Goal: Task Accomplishment & Management: Manage account settings

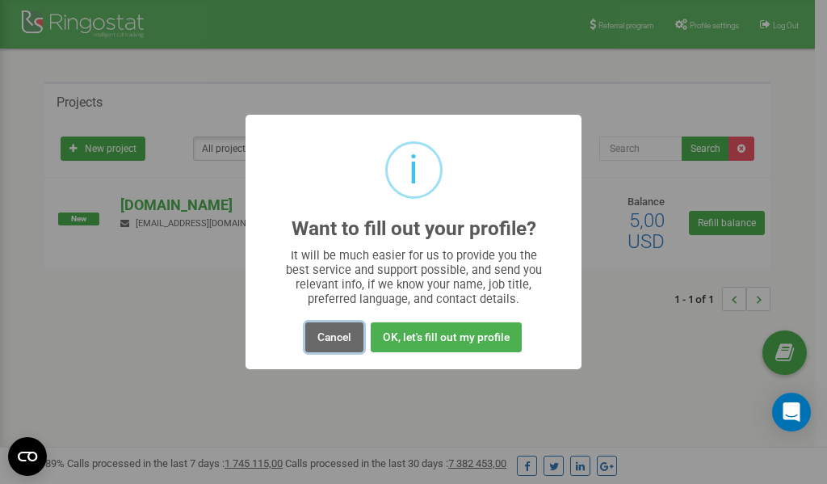
click at [338, 342] on button "Cancel" at bounding box center [334, 337] width 58 height 30
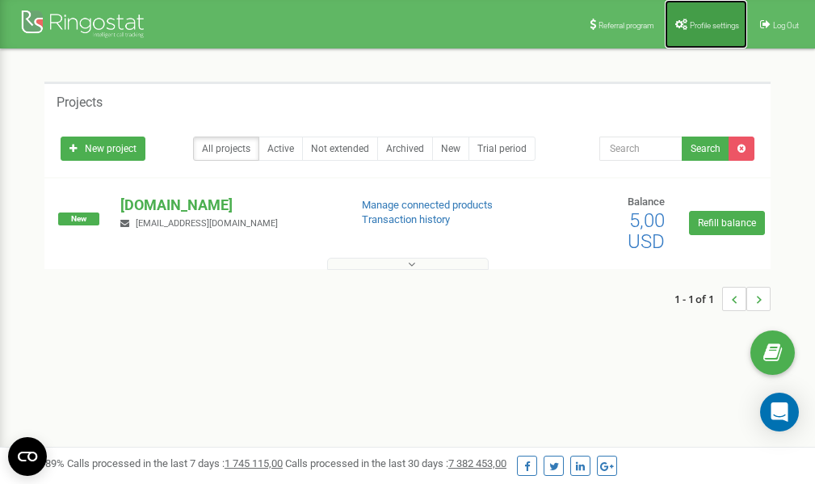
click at [691, 26] on span "Profile settings" at bounding box center [714, 25] width 49 height 9
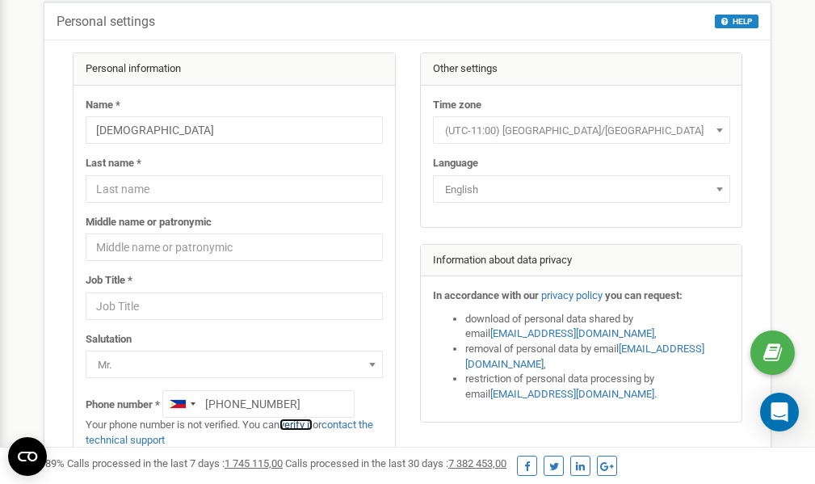
click at [304, 422] on link "verify it" at bounding box center [295, 424] width 33 height 12
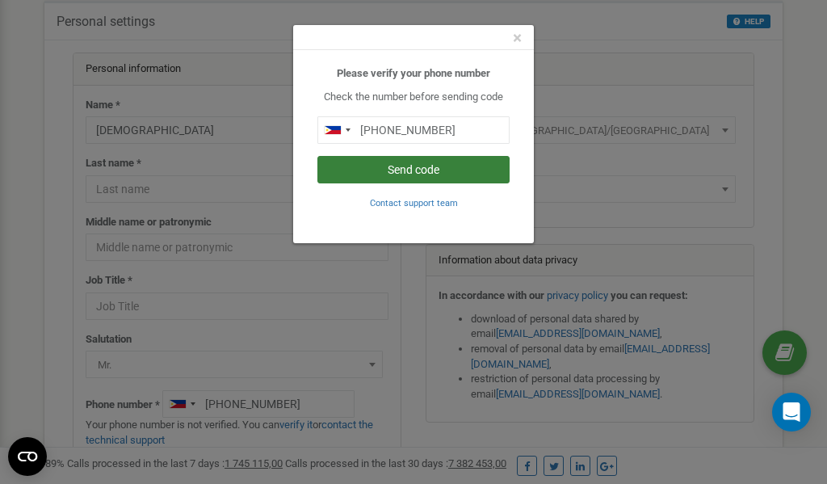
click at [421, 167] on button "Send code" at bounding box center [413, 169] width 192 height 27
